Goal: Information Seeking & Learning: Check status

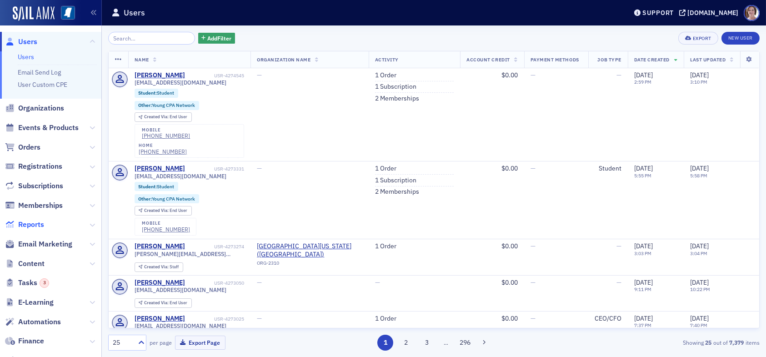
click at [37, 223] on span "Reports" at bounding box center [31, 225] width 26 height 10
click at [32, 224] on span "Reports" at bounding box center [31, 225] width 26 height 10
click at [36, 221] on span "Reports" at bounding box center [31, 225] width 26 height 10
click at [33, 223] on span "Reports" at bounding box center [31, 225] width 26 height 10
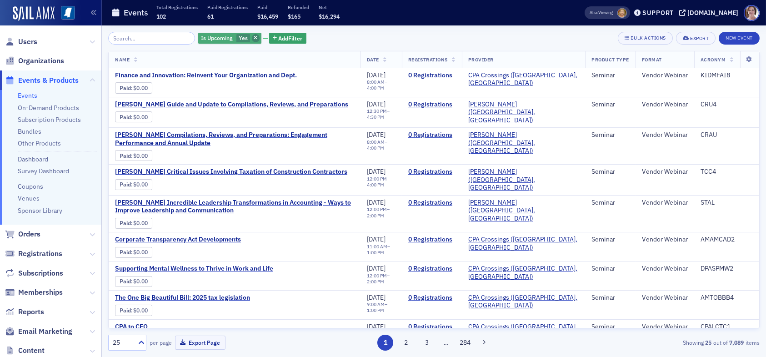
click at [254, 37] on icon "button" at bounding box center [256, 38] width 4 height 5
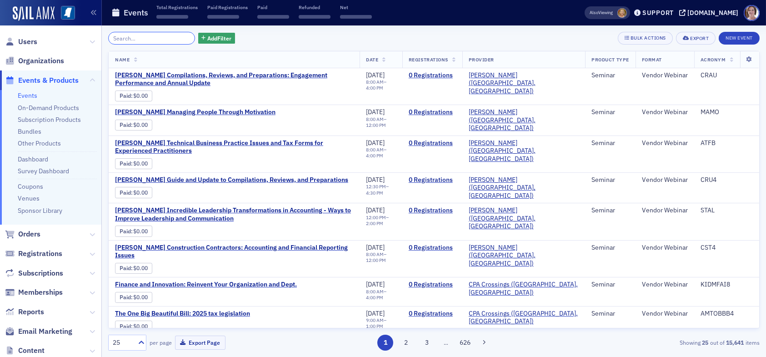
click at [156, 40] on input "search" at bounding box center [151, 38] width 87 height 13
drag, startPoint x: 152, startPoint y: 36, endPoint x: 156, endPoint y: 40, distance: 5.8
click at [152, 36] on input "search" at bounding box center [151, 38] width 87 height 13
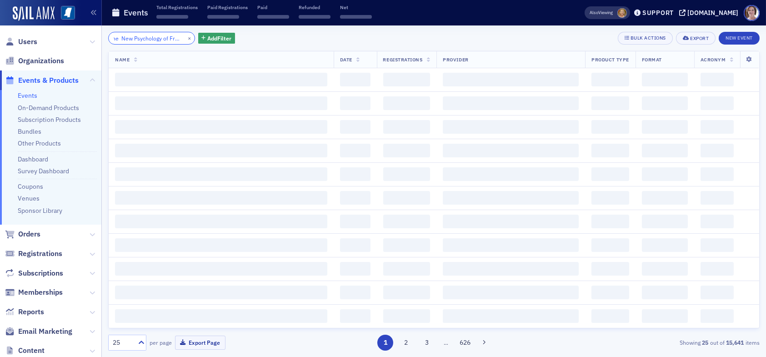
scroll to position [0, 15]
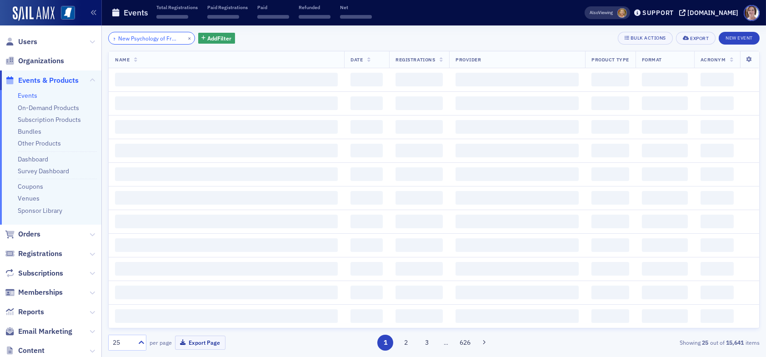
scroll to position [0, 17]
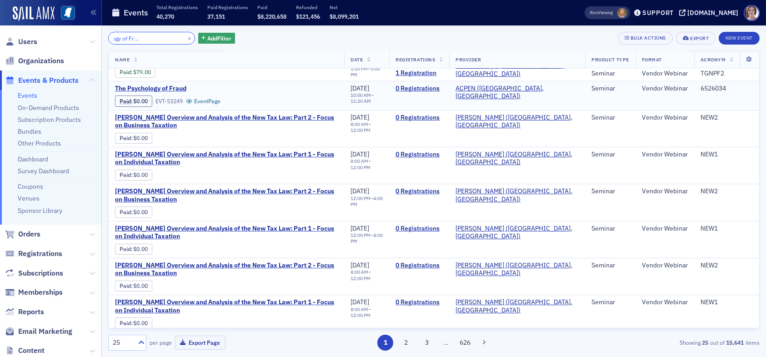
scroll to position [136, 0]
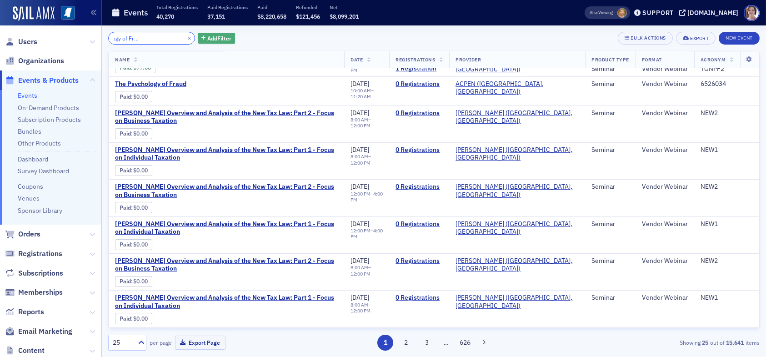
type input "The New Psychology of Fraud (2025-2026)"
click at [207, 36] on span "Add Filter" at bounding box center [219, 38] width 24 height 8
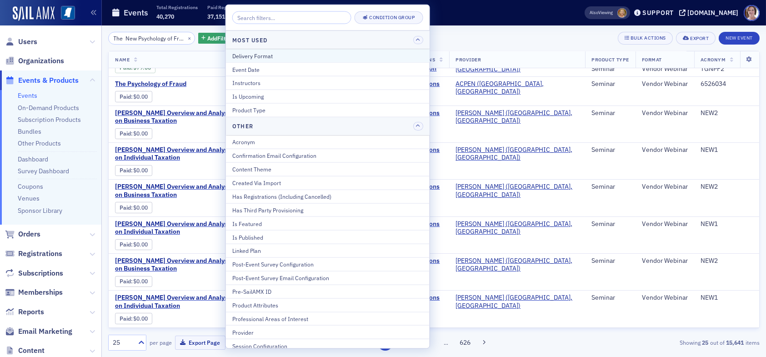
click at [273, 56] on div "Delivery Format" at bounding box center [327, 55] width 191 height 8
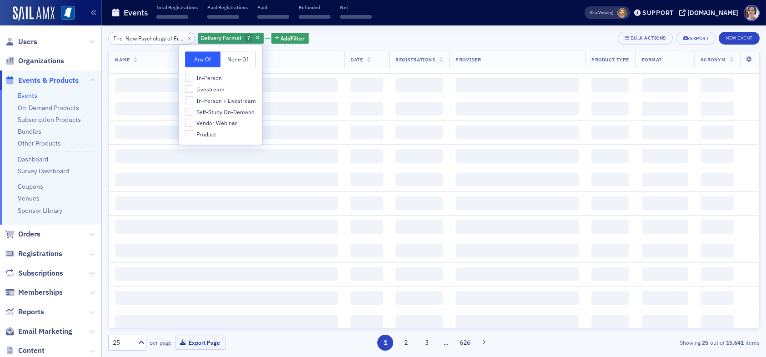
scroll to position [724, 0]
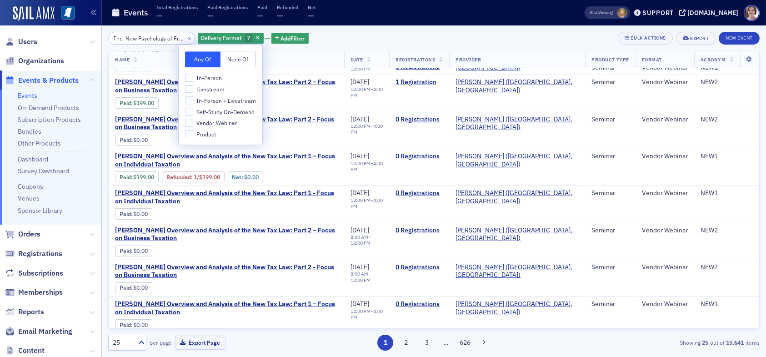
click at [194, 112] on label "Self-Study On-Demand" at bounding box center [220, 112] width 70 height 8
click at [193, 112] on input "Self-Study On-Demand" at bounding box center [189, 112] width 8 height 8
checkbox input "true"
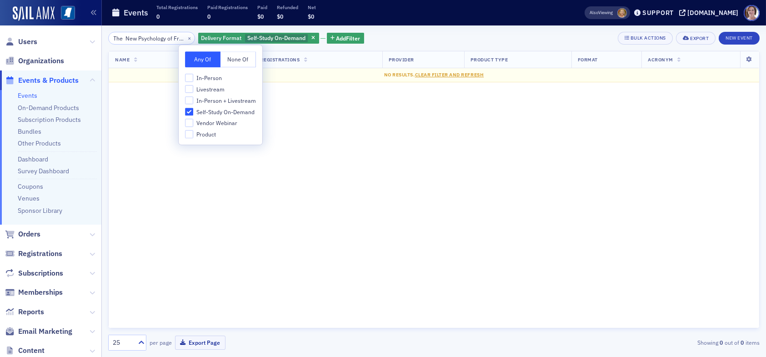
click at [406, 44] on div "The New Psychology of Fraud (2025-2026) × Delivery Format Self-Study On-Demand …" at bounding box center [434, 38] width 652 height 13
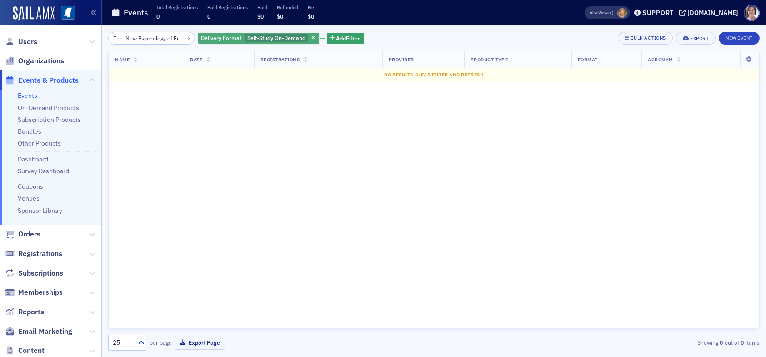
click at [282, 36] on span "Self-Study On-Demand" at bounding box center [276, 37] width 58 height 7
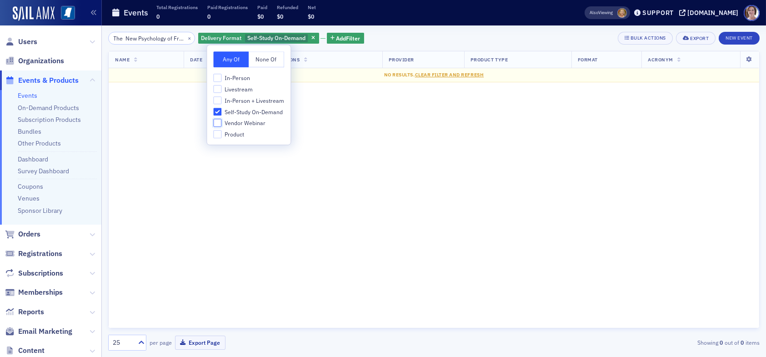
click at [220, 120] on input "Vendor Webinar" at bounding box center [217, 123] width 8 height 8
checkbox input "true"
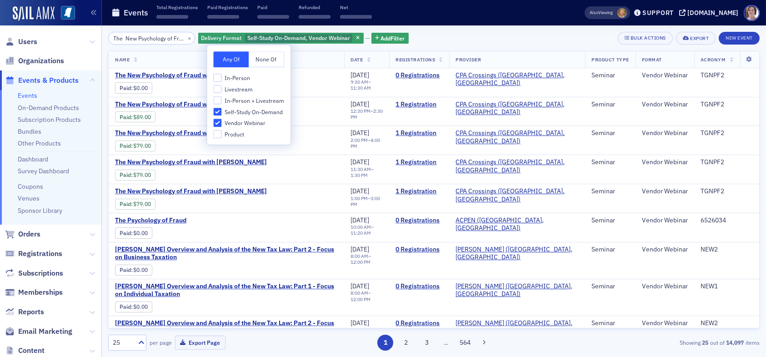
click at [470, 34] on div "The New Psychology of Fraud (2025-2026) × Delivery Format Self-Study On-Demand,…" at bounding box center [434, 38] width 652 height 13
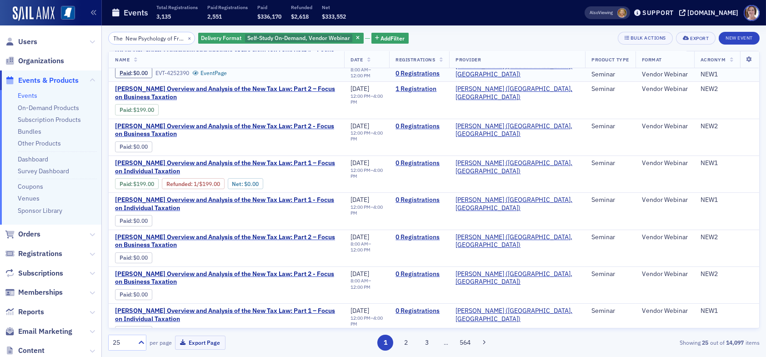
scroll to position [611, 0]
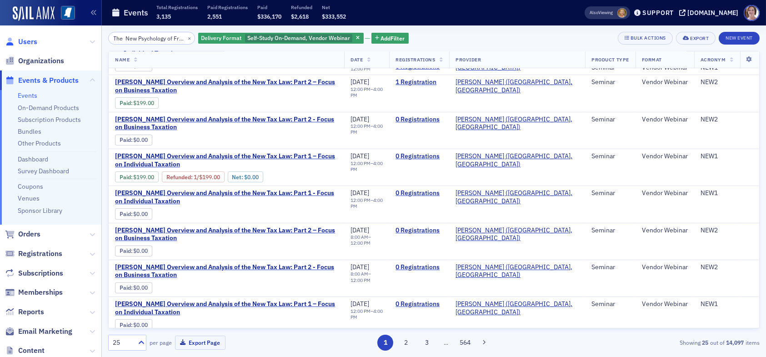
click at [27, 40] on span "Users" at bounding box center [27, 42] width 19 height 10
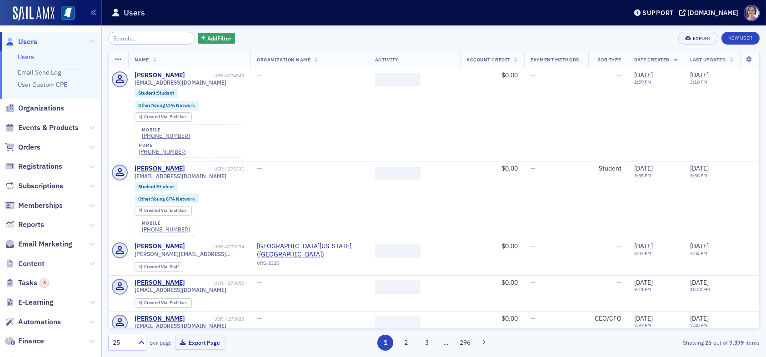
click at [152, 39] on input "search" at bounding box center [151, 38] width 87 height 13
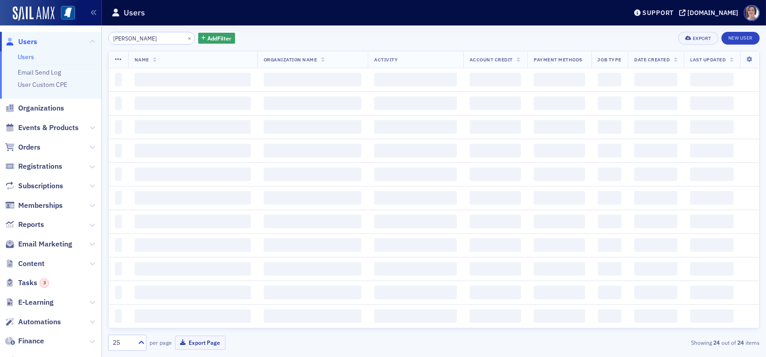
type input "kathy frazier"
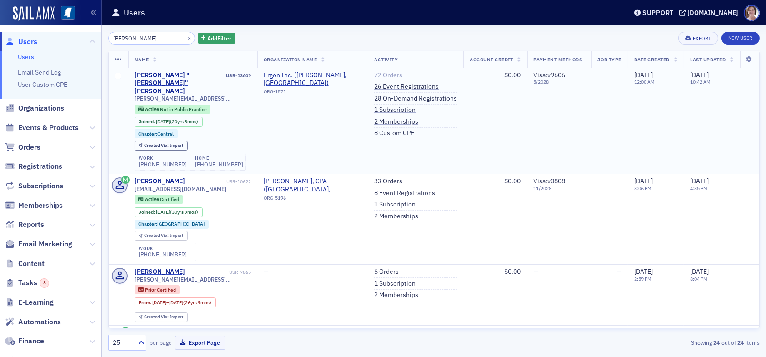
click at [390, 75] on link "72 Orders" at bounding box center [388, 75] width 28 height 8
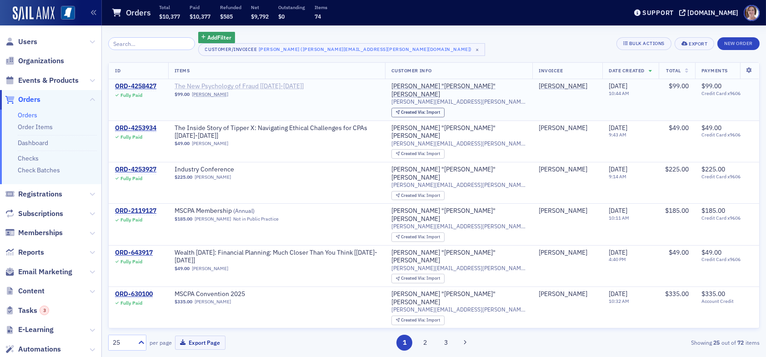
click at [210, 87] on span "The New Psychology of Fraud [2025-2026]" at bounding box center [239, 86] width 129 height 8
click at [35, 254] on span "Reports" at bounding box center [31, 252] width 26 height 10
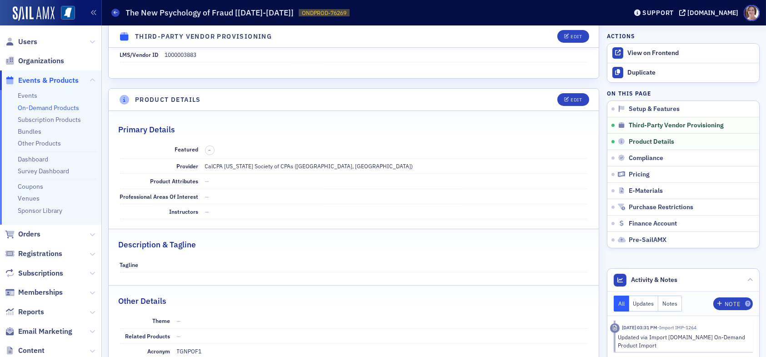
scroll to position [190, 0]
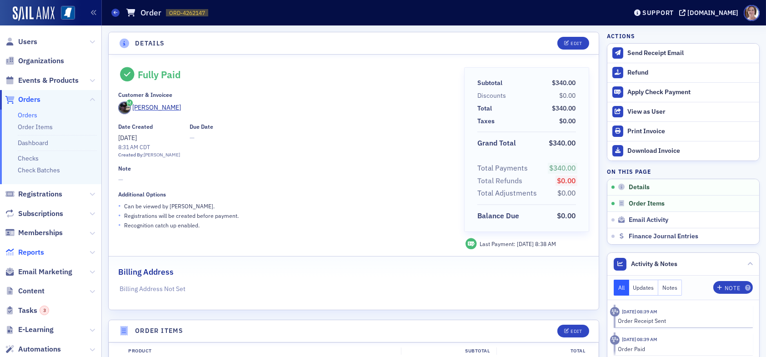
click at [39, 253] on span "Reports" at bounding box center [31, 252] width 26 height 10
